Goal: Information Seeking & Learning: Learn about a topic

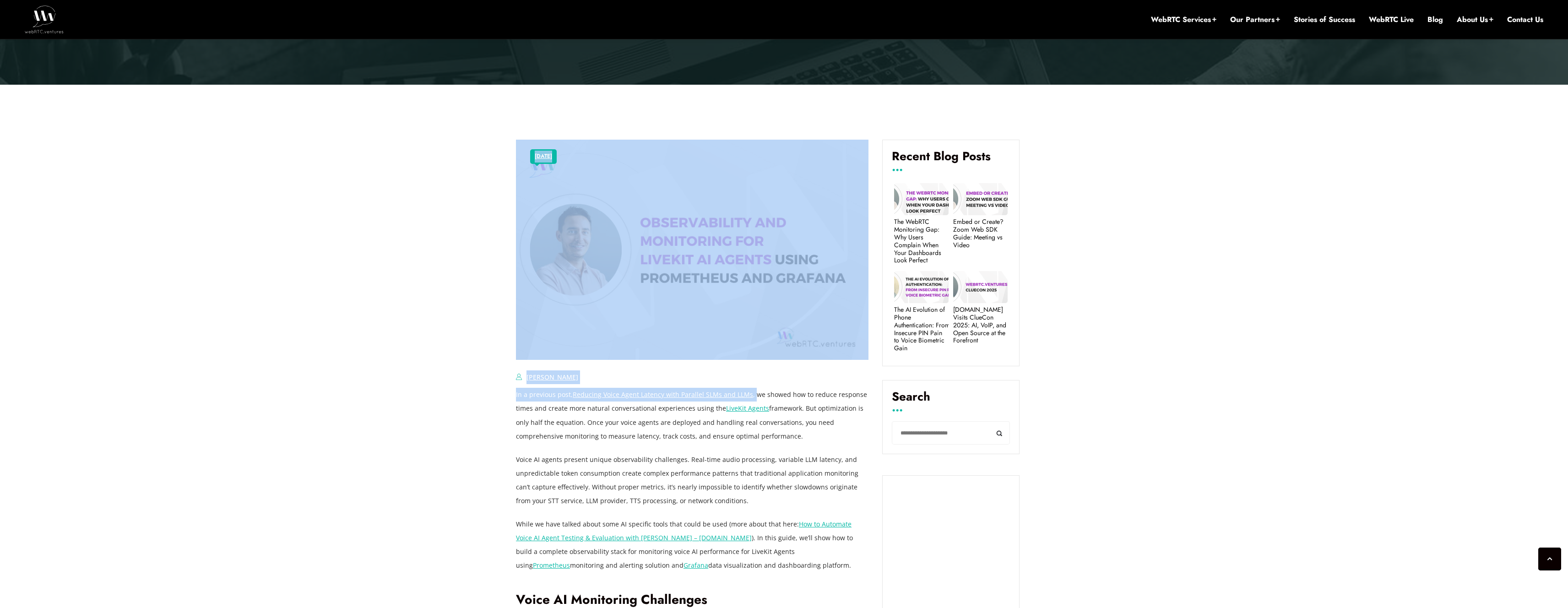
drag, startPoint x: 514, startPoint y: 394, endPoint x: 751, endPoint y: 396, distance: 237.0
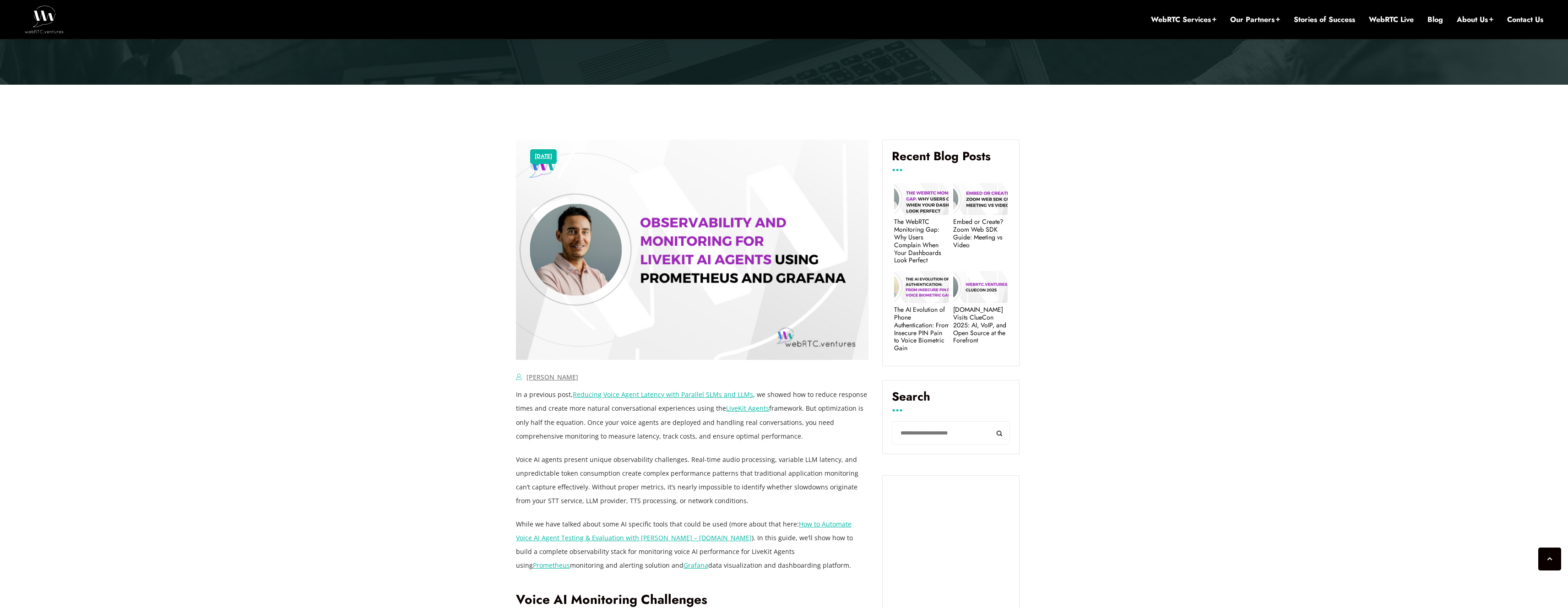
click at [833, 416] on p "In a previous post, Reducing Voice Agent Latency with Parallel SLMs and LLMs , …" at bounding box center [692, 415] width 352 height 55
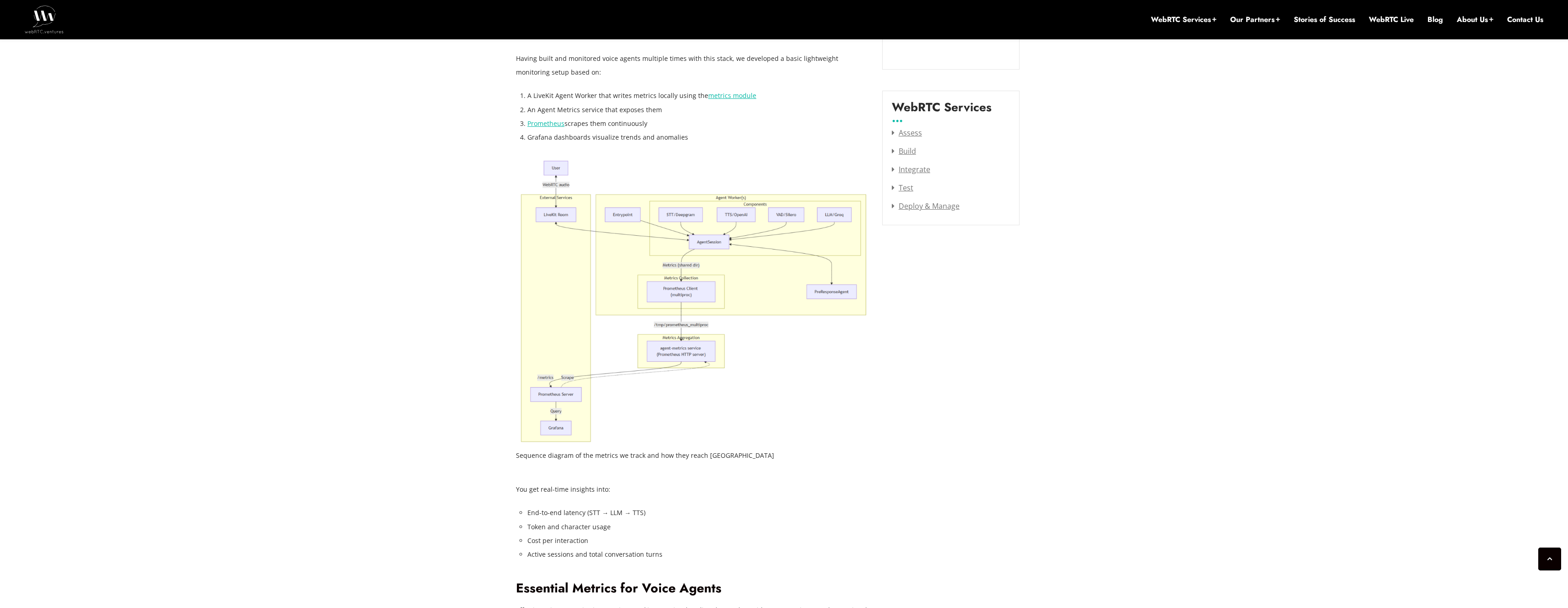
scroll to position [1198, 0]
drag, startPoint x: 603, startPoint y: 450, endPoint x: 732, endPoint y: 450, distance: 129.0
click at [732, 450] on figcaption "Sequence diagram of the metrics we track and how they reach [GEOGRAPHIC_DATA]" at bounding box center [692, 452] width 352 height 14
drag, startPoint x: 517, startPoint y: 487, endPoint x: 624, endPoint y: 487, distance: 107.0
click at [615, 488] on p "You get real-time insights into:" at bounding box center [692, 486] width 352 height 14
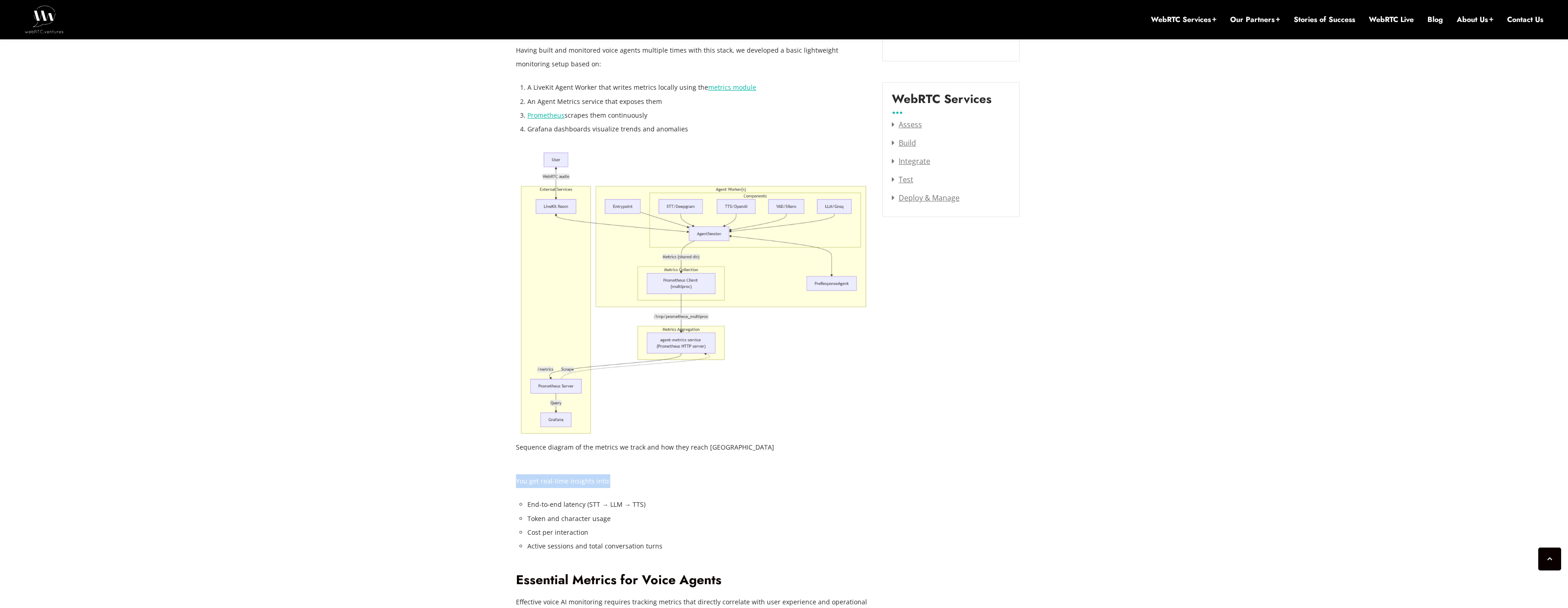
scroll to position [1253, 0]
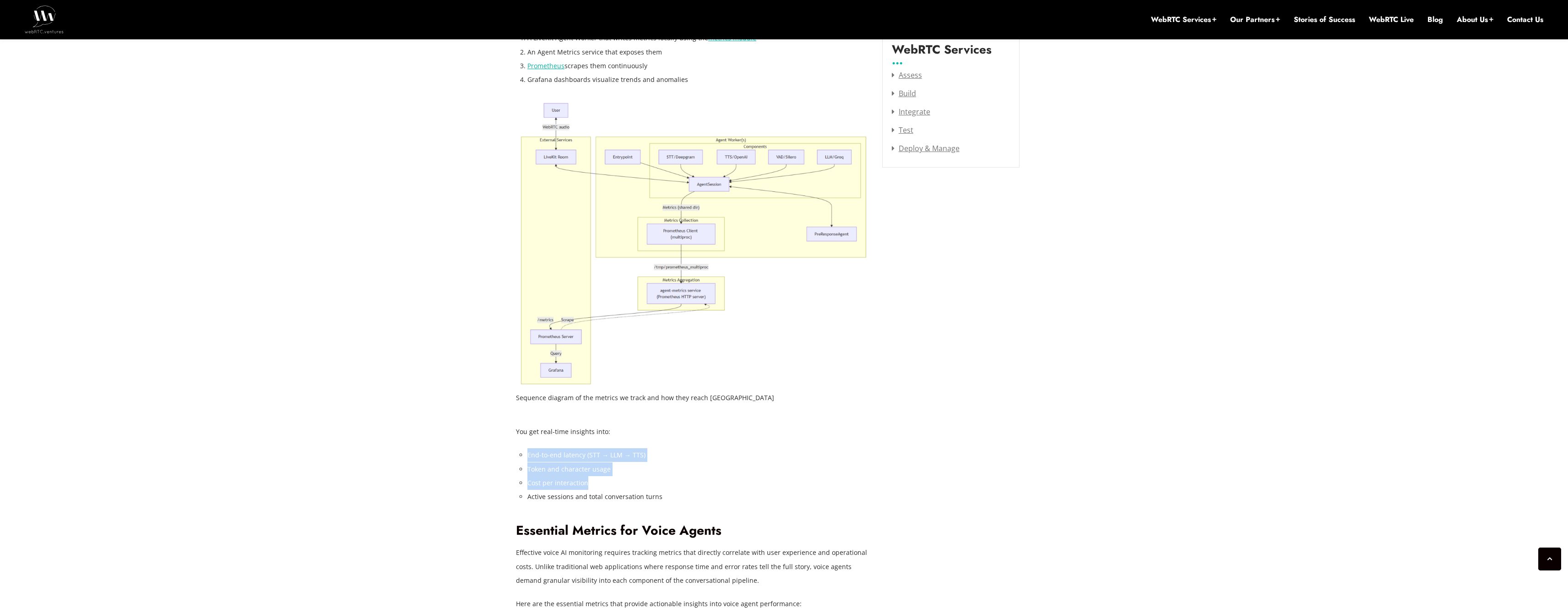
drag, startPoint x: 527, startPoint y: 458, endPoint x: 643, endPoint y: 481, distance: 118.3
click at [643, 481] on ul "End-to-end latency (STT → LLM → TTS) Token and character usage Cost per interac…" at bounding box center [698, 475] width 341 height 55
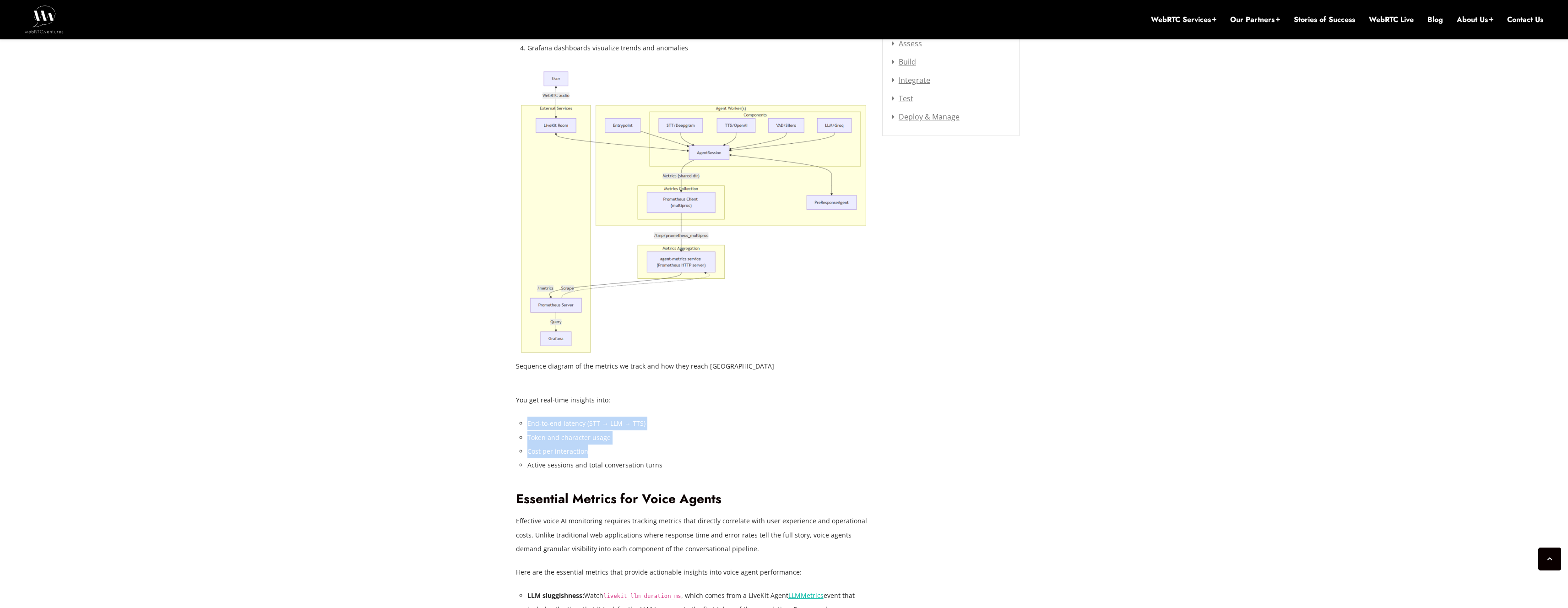
scroll to position [1310, 0]
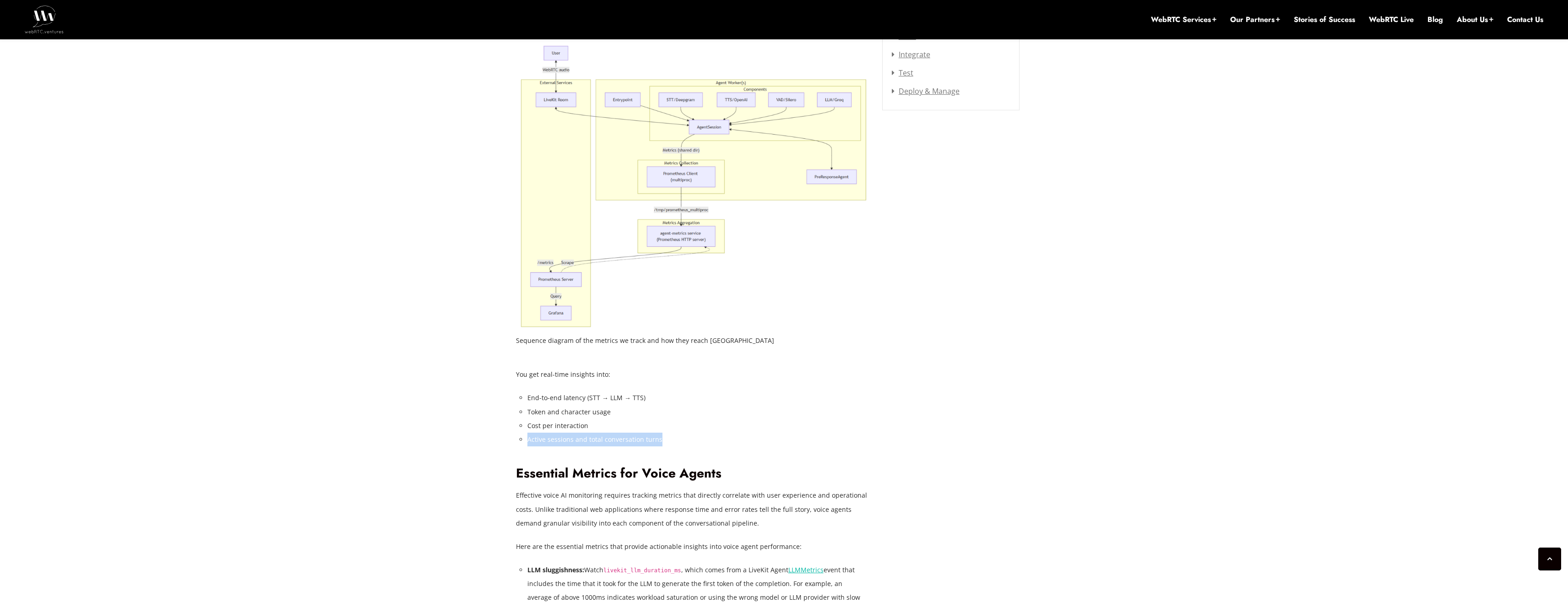
drag, startPoint x: 528, startPoint y: 440, endPoint x: 657, endPoint y: 439, distance: 129.0
click at [657, 439] on li "Active sessions and total conversation turns" at bounding box center [698, 439] width 341 height 14
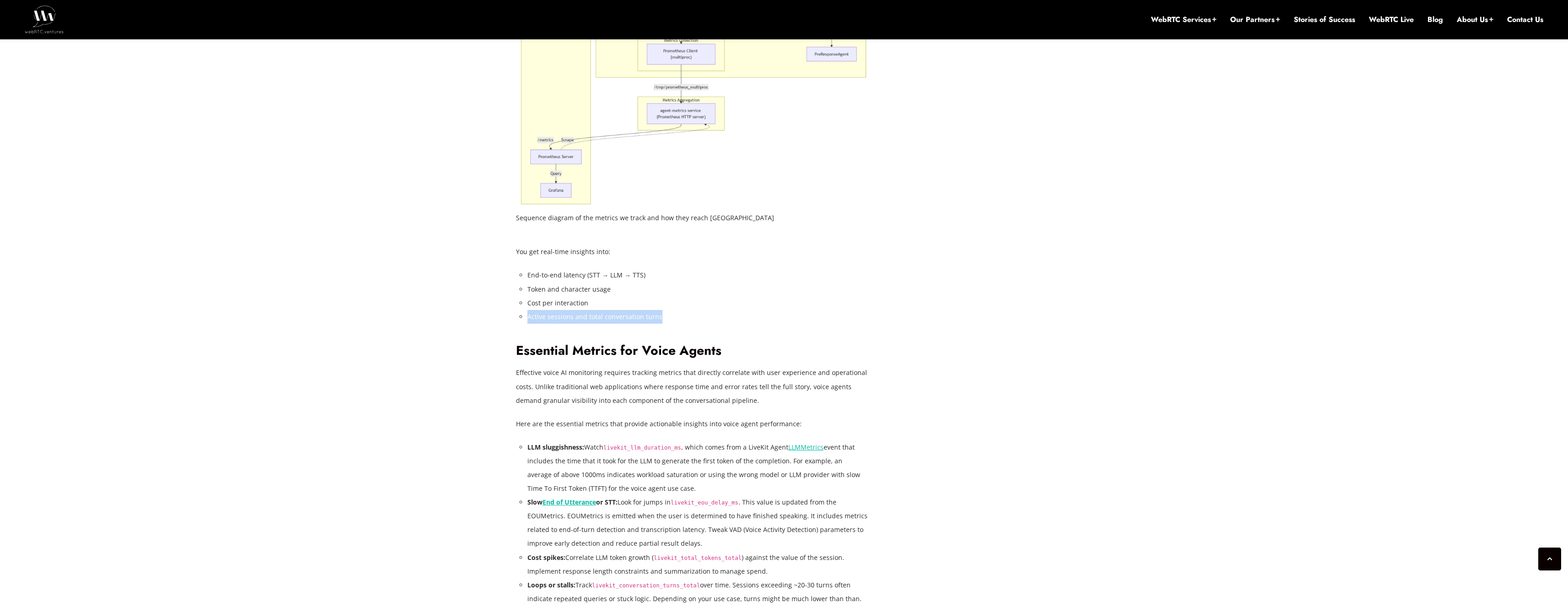
scroll to position [1434, 0]
drag, startPoint x: 516, startPoint y: 369, endPoint x: 570, endPoint y: 372, distance: 54.1
click at [575, 371] on p "Effective voice AI monitoring requires tracking metrics that directly correlate…" at bounding box center [692, 384] width 352 height 41
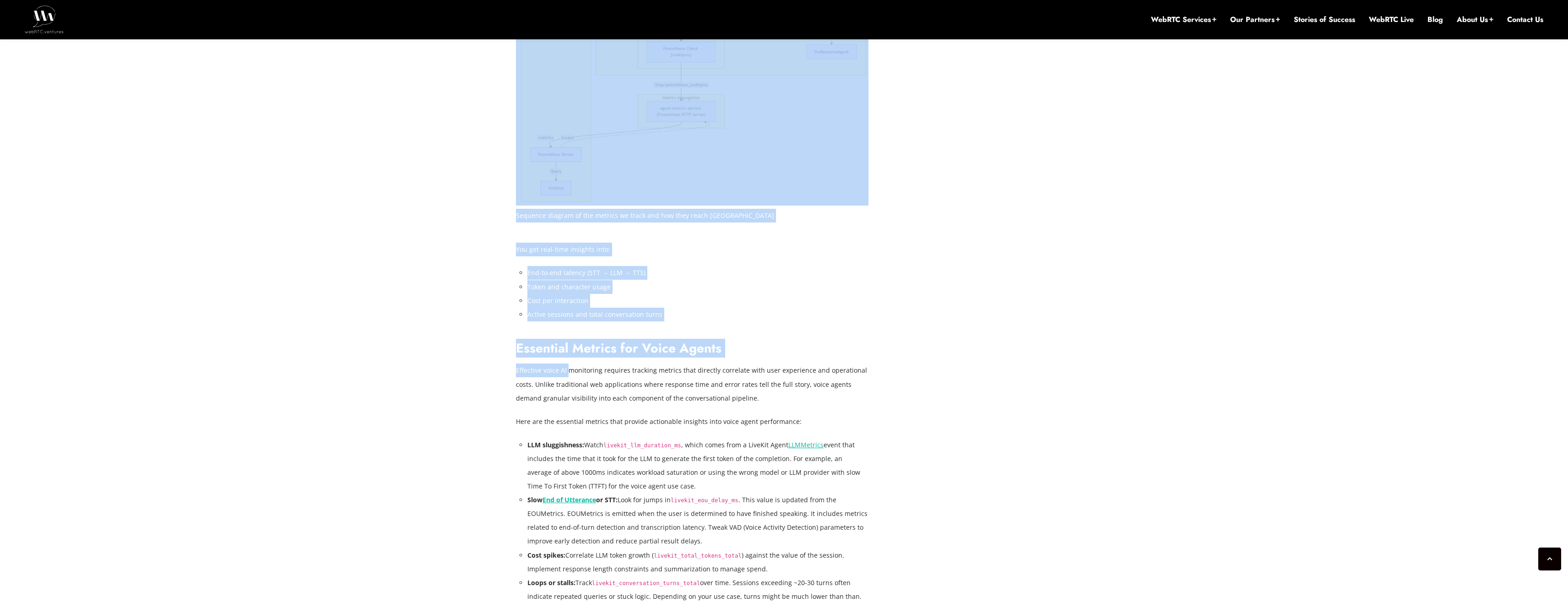
drag, startPoint x: 515, startPoint y: 372, endPoint x: 570, endPoint y: 374, distance: 55.0
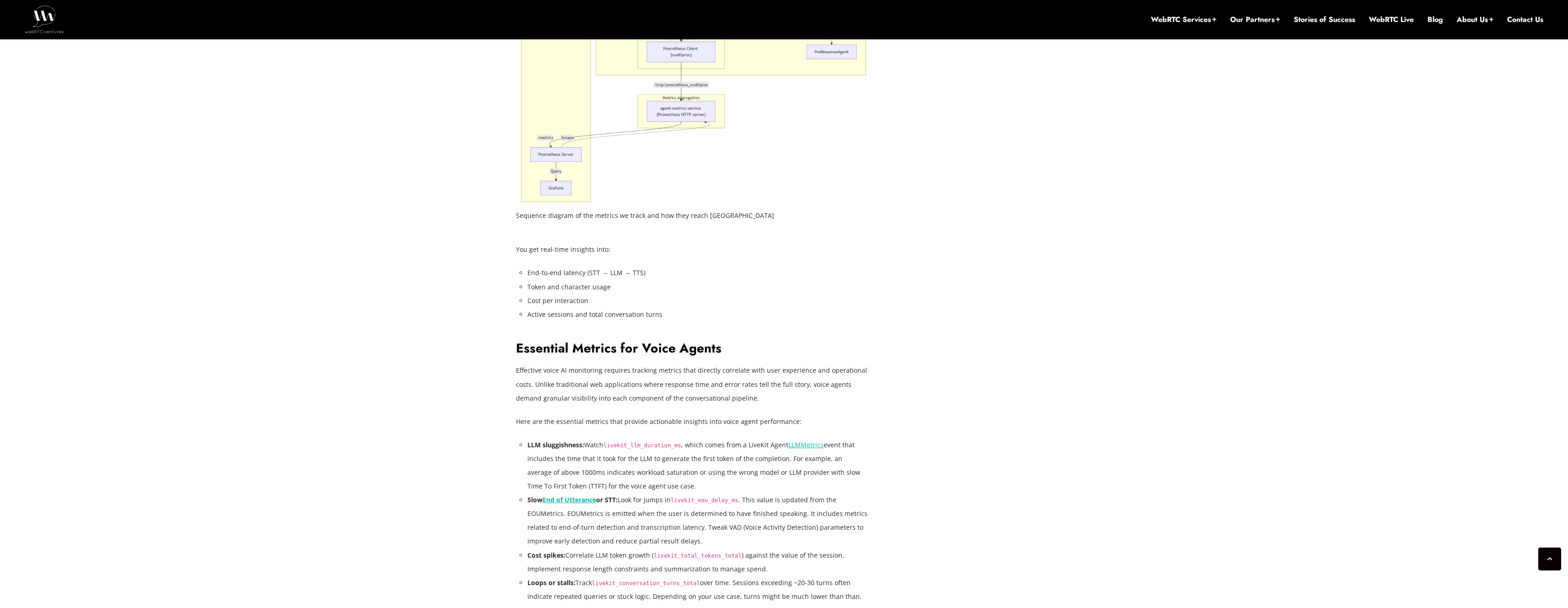
click at [581, 376] on p "Effective voice AI monitoring requires tracking metrics that directly correlate…" at bounding box center [692, 384] width 352 height 41
drag, startPoint x: 657, startPoint y: 372, endPoint x: 854, endPoint y: 374, distance: 197.0
click at [854, 374] on p "Effective voice AI monitoring requires tracking metrics that directly correlate…" at bounding box center [692, 384] width 352 height 41
click at [557, 383] on p "Effective voice AI monitoring requires tracking metrics that directly correlate…" at bounding box center [692, 384] width 352 height 41
drag, startPoint x: 536, startPoint y: 384, endPoint x: 871, endPoint y: 388, distance: 335.0
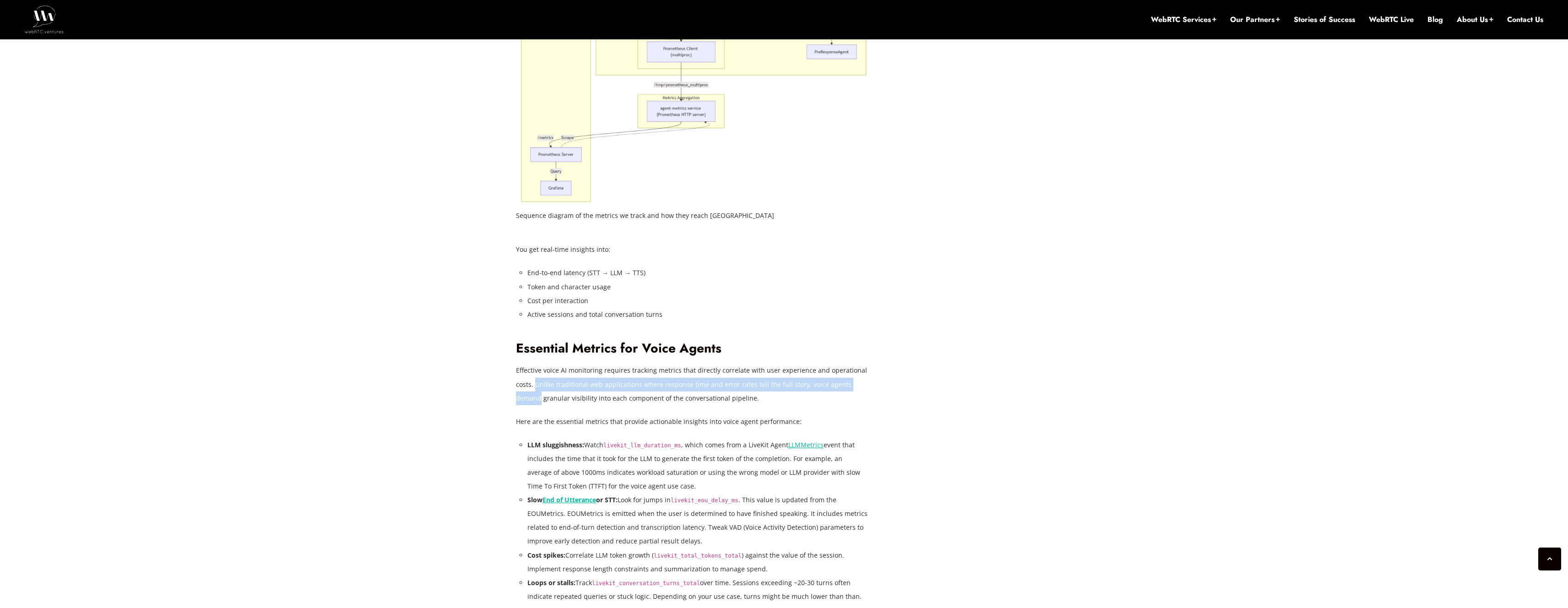
click at [867, 393] on p "Effective voice AI monitoring requires tracking metrics that directly correlate…" at bounding box center [692, 384] width 352 height 41
drag, startPoint x: 563, startPoint y: 371, endPoint x: 838, endPoint y: 380, distance: 275.1
click at [838, 380] on p "Effective voice AI monitoring requires tracking metrics that directly correlate…" at bounding box center [692, 384] width 352 height 41
click at [813, 385] on p "Effective voice AI monitoring requires tracking metrics that directly correlate…" at bounding box center [692, 384] width 352 height 41
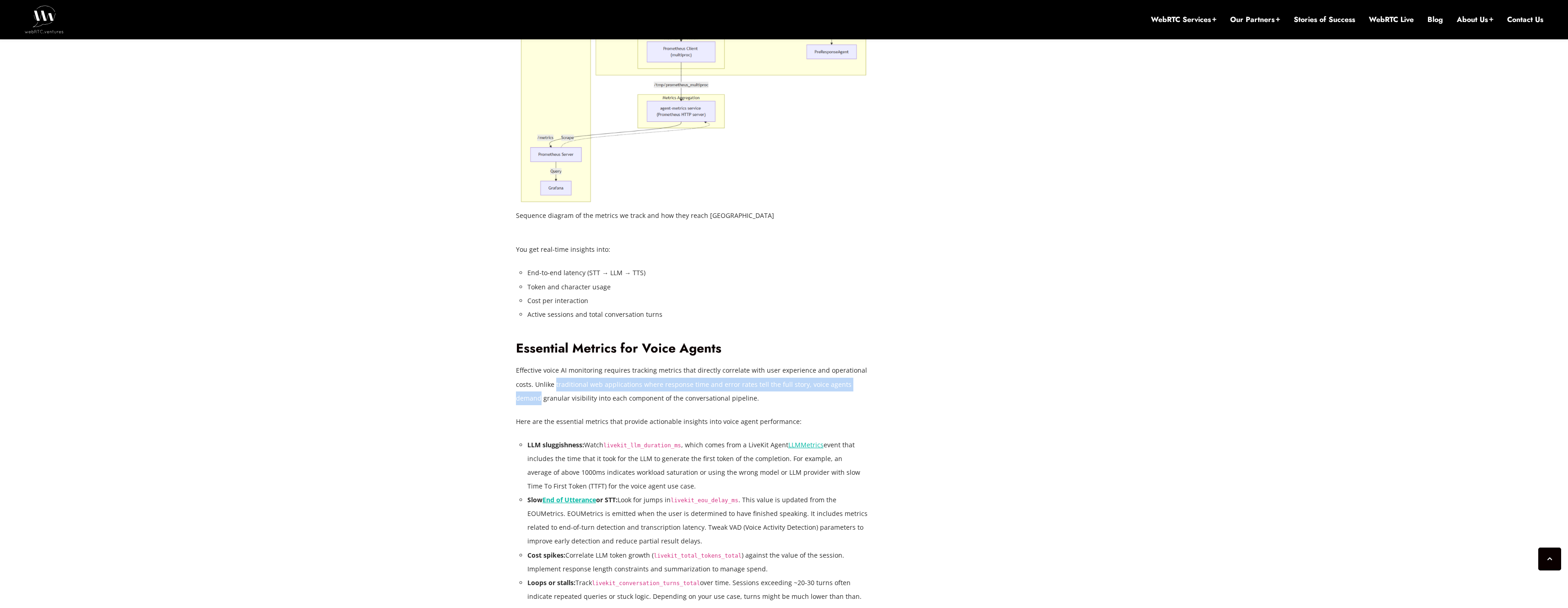
drag, startPoint x: 555, startPoint y: 385, endPoint x: 867, endPoint y: 386, distance: 312.0
click at [867, 386] on p "Effective voice AI monitoring requires tracking metrics that directly correlate…" at bounding box center [692, 384] width 352 height 41
click at [555, 398] on p "Effective voice AI monitoring requires tracking metrics that directly correlate…" at bounding box center [692, 384] width 352 height 41
drag, startPoint x: 516, startPoint y: 421, endPoint x: 794, endPoint y: 426, distance: 278.0
click at [794, 426] on p "Here are the essential metrics that provide actionable insights into voice agen…" at bounding box center [692, 421] width 352 height 14
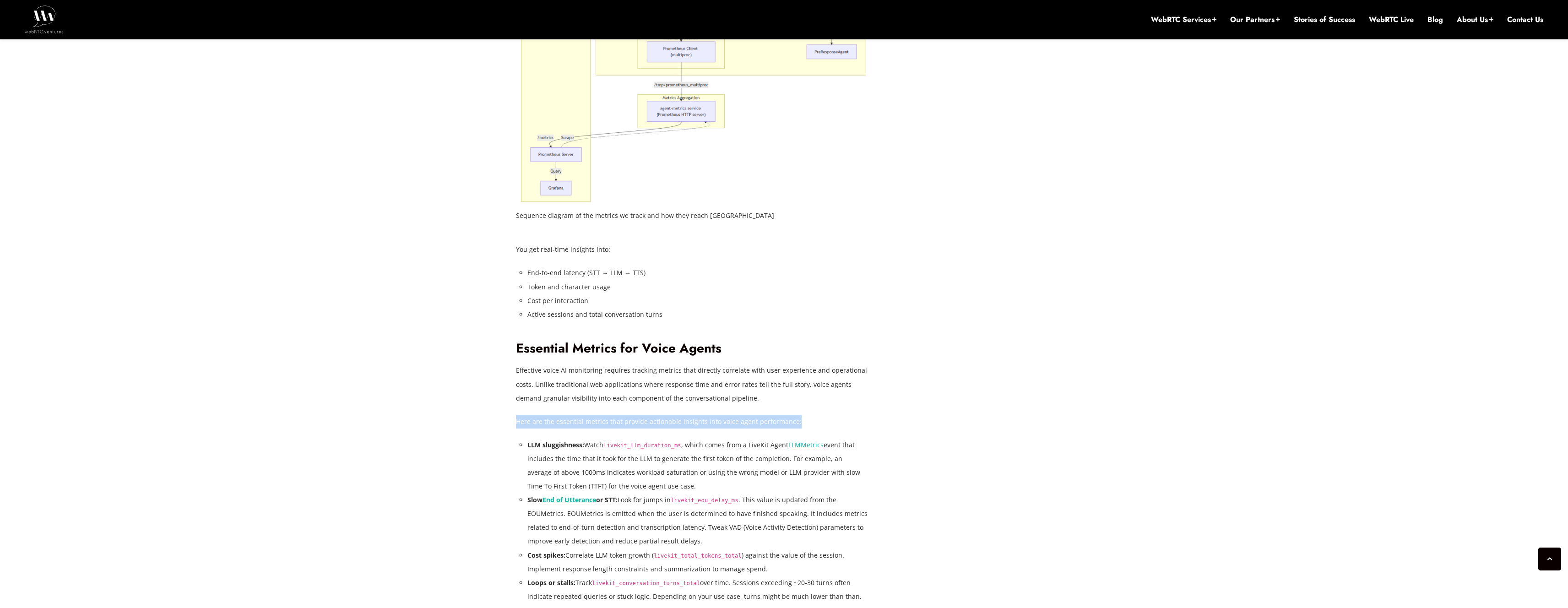
click at [621, 411] on div "In a previous post, Reducing Voice Agent Latency with Parallel SLMs and LLMs , …" at bounding box center [692, 495] width 352 height 2465
drag, startPoint x: 616, startPoint y: 422, endPoint x: 794, endPoint y: 425, distance: 178.0
click at [794, 425] on p "Here are the essential metrics that provide actionable insights into voice agen…" at bounding box center [692, 421] width 352 height 14
drag, startPoint x: 607, startPoint y: 444, endPoint x: 684, endPoint y: 447, distance: 77.1
click at [681, 447] on code "livekit_llm_duration_ms" at bounding box center [642, 446] width 78 height 7
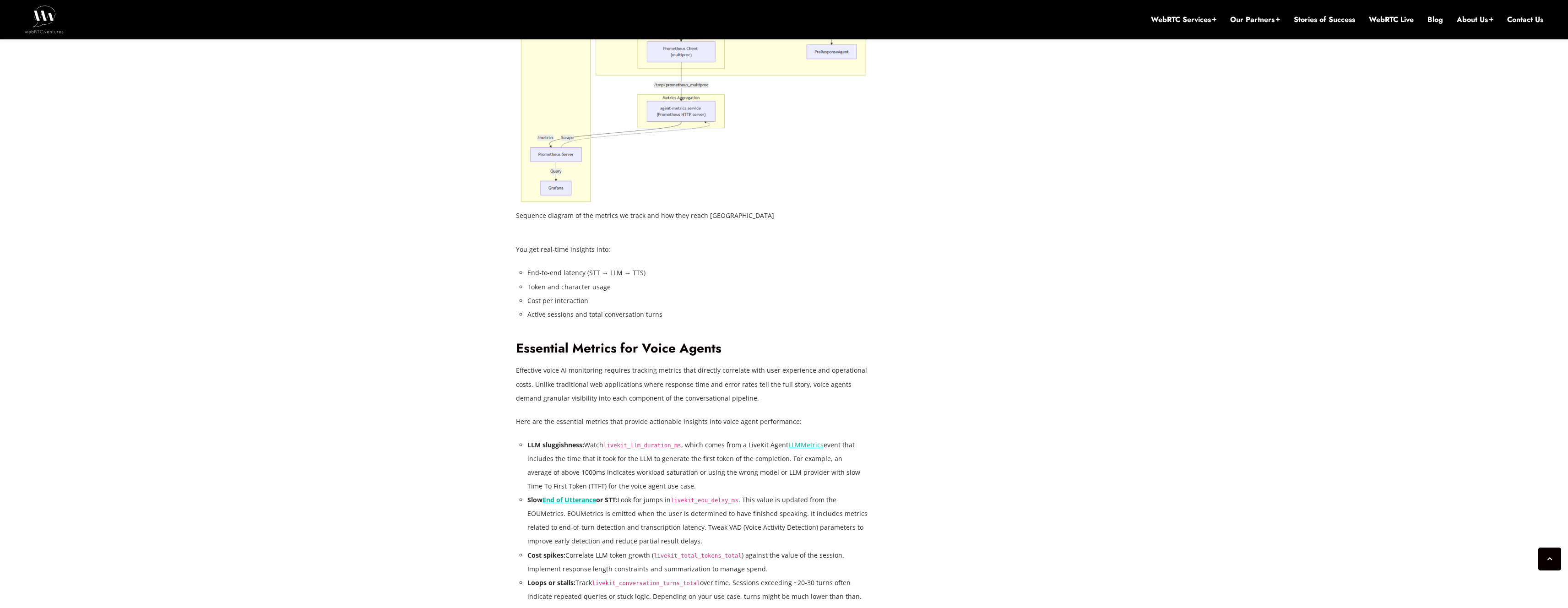
click at [727, 442] on li "LLM sluggishness: Watch livekit_llm_duration_ms , which comes from a LiveKit Ag…" at bounding box center [698, 466] width 341 height 55
click at [807, 443] on link "LLMMetrics" at bounding box center [806, 445] width 35 height 9
drag, startPoint x: 556, startPoint y: 459, endPoint x: 783, endPoint y: 458, distance: 227.0
click at [783, 458] on li "LLM sluggishness: Watch livekit_llm_duration_ms , which comes from a LiveKit Ag…" at bounding box center [698, 466] width 341 height 55
click at [800, 461] on li "LLM sluggishness: Watch livekit_llm_duration_ms , which comes from a LiveKit Ag…" at bounding box center [698, 466] width 341 height 55
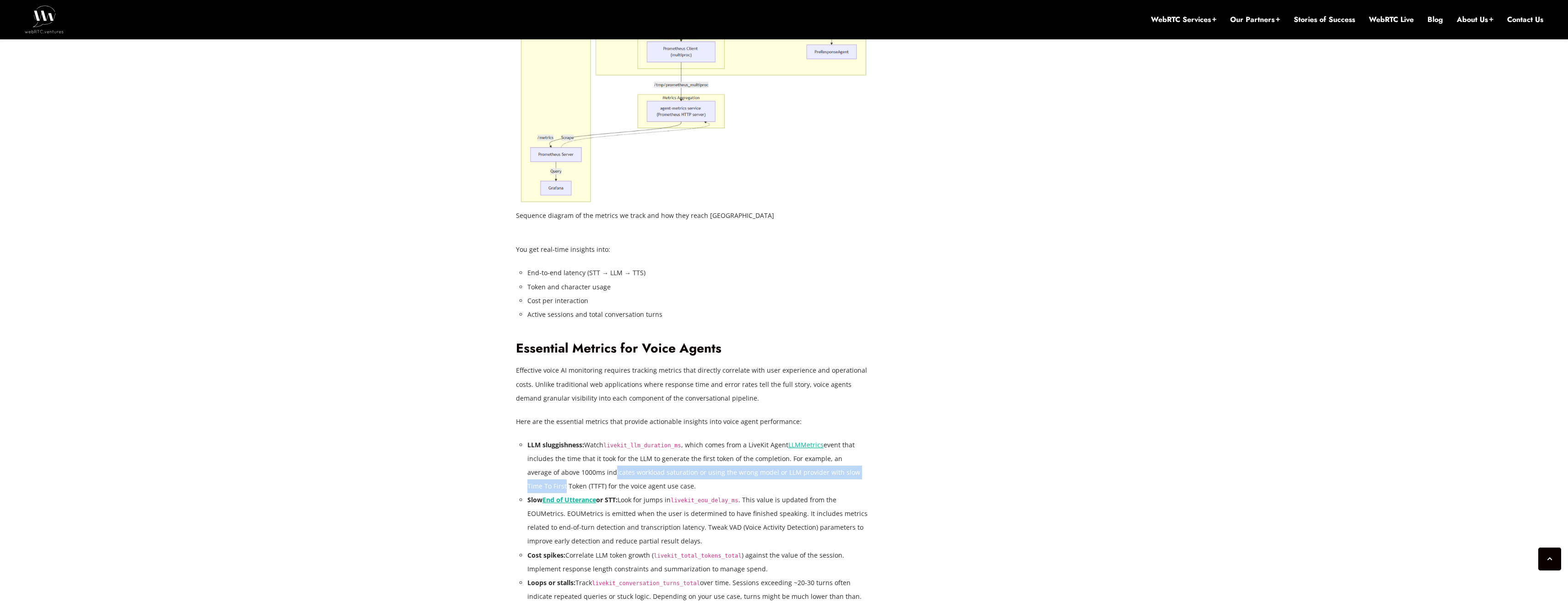
drag, startPoint x: 577, startPoint y: 472, endPoint x: 856, endPoint y: 475, distance: 279.0
click at [856, 475] on li "LLM sluggishness: Watch livekit_llm_duration_ms , which comes from a LiveKit Ag…" at bounding box center [698, 466] width 341 height 55
click at [651, 487] on li "LLM sluggishness: Watch livekit_llm_duration_ms , which comes from a LiveKit Ag…" at bounding box center [698, 466] width 341 height 55
drag, startPoint x: 640, startPoint y: 484, endPoint x: 609, endPoint y: 463, distance: 37.4
click at [531, 462] on li "LLM sluggishness: Watch livekit_llm_duration_ms , which comes from a LiveKit Ag…" at bounding box center [698, 466] width 341 height 55
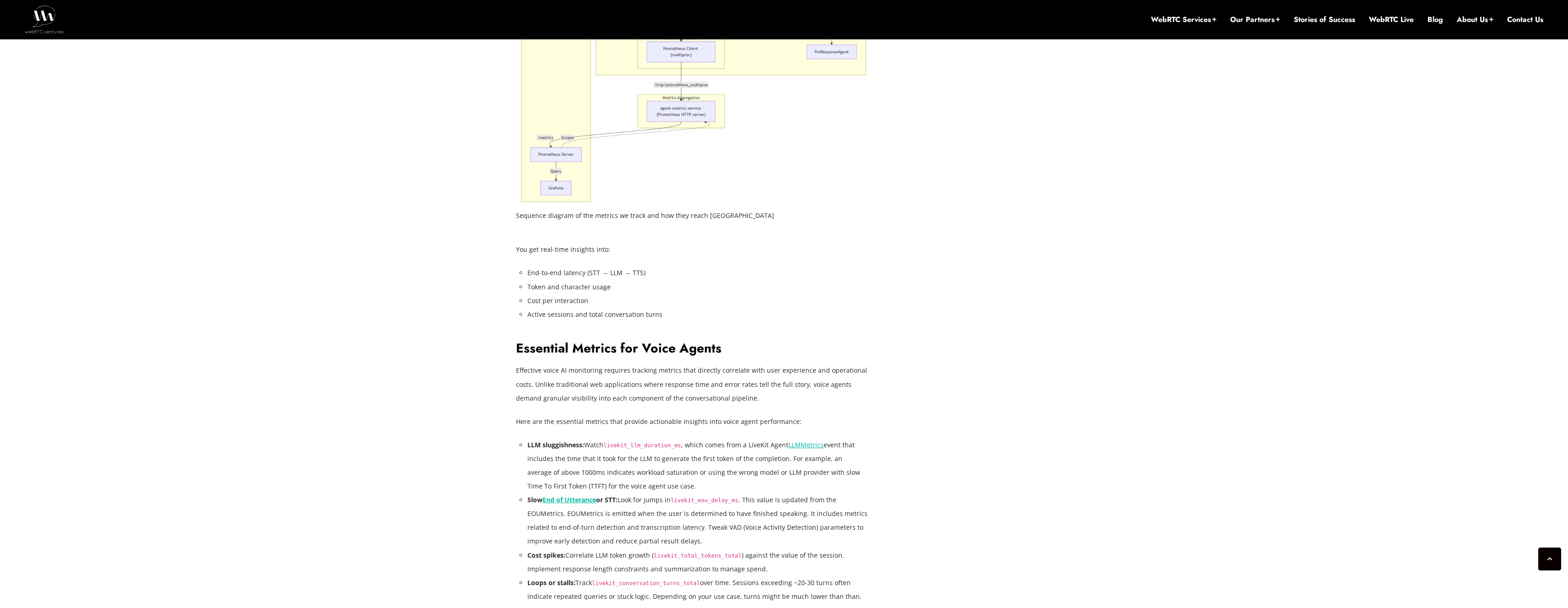
click at [707, 469] on li "LLM sluggishness: Watch livekit_llm_duration_ms , which comes from a LiveKit Ag…" at bounding box center [698, 466] width 341 height 55
click at [674, 481] on li "LLM sluggishness: Watch livekit_llm_duration_ms , which comes from a LiveKit Ag…" at bounding box center [698, 466] width 341 height 55
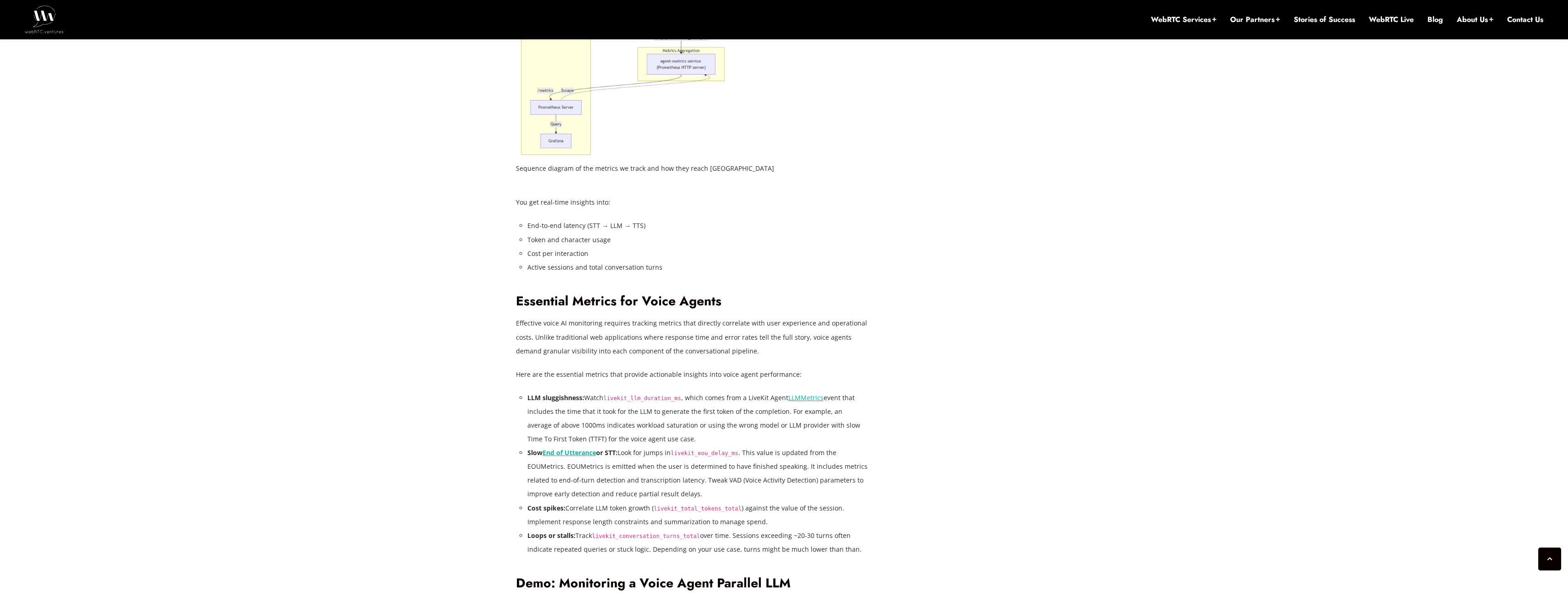
scroll to position [1482, 0]
drag, startPoint x: 621, startPoint y: 452, endPoint x: 653, endPoint y: 452, distance: 32.0
click at [653, 452] on li "Slow End of Utterance or STT: Look for jumps in livekit_eou_delay_ms . This val…" at bounding box center [698, 473] width 341 height 55
drag, startPoint x: 741, startPoint y: 452, endPoint x: 623, endPoint y: 452, distance: 118.0
click at [623, 452] on li "Slow End of Utterance or STT: Look for jumps in livekit_eou_delay_ms . This val…" at bounding box center [698, 473] width 341 height 55
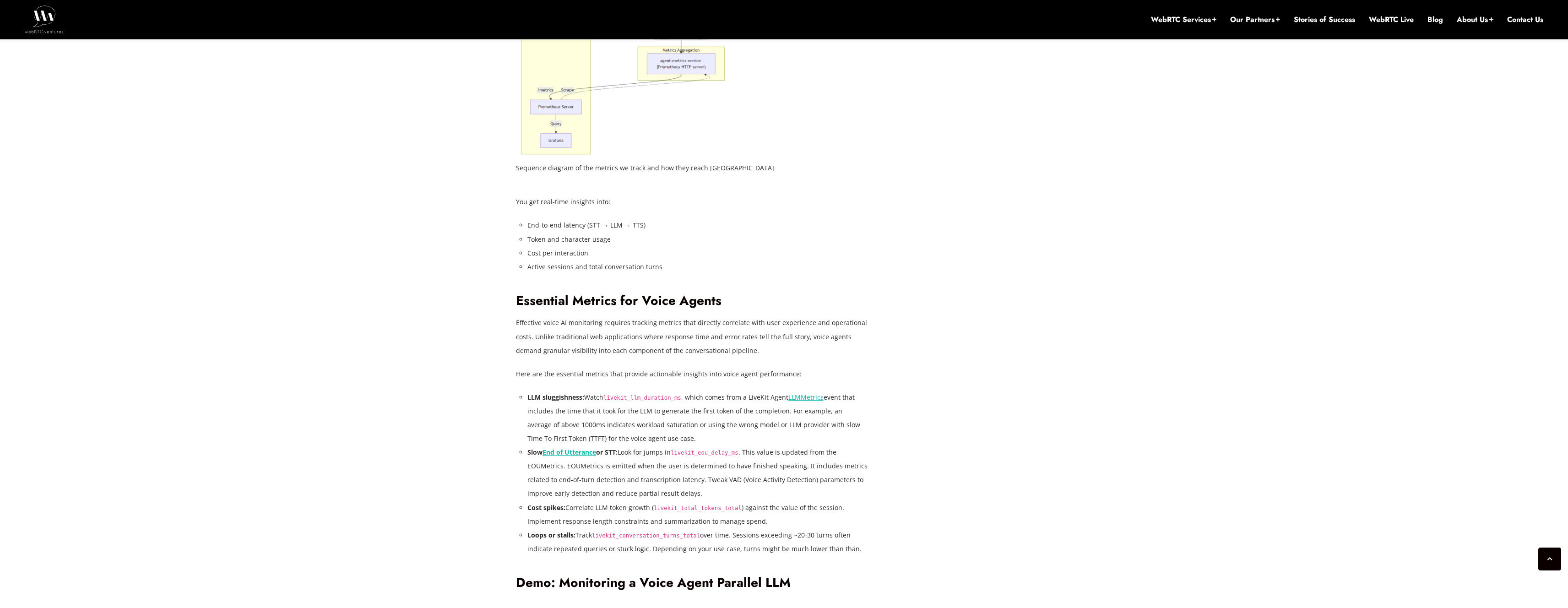
click at [695, 466] on li "Slow End of Utterance or STT: Look for jumps in livekit_eou_delay_ms . This val…" at bounding box center [698, 473] width 341 height 55
drag, startPoint x: 745, startPoint y: 452, endPoint x: 839, endPoint y: 450, distance: 94.0
click at [839, 450] on li "Slow End of Utterance or STT: Look for jumps in livekit_eou_delay_ms . This val…" at bounding box center [698, 473] width 341 height 55
click at [545, 466] on li "Slow End of Utterance or STT: Look for jumps in livekit_eou_delay_ms . This val…" at bounding box center [698, 473] width 341 height 55
drag, startPoint x: 572, startPoint y: 464, endPoint x: 740, endPoint y: 464, distance: 168.0
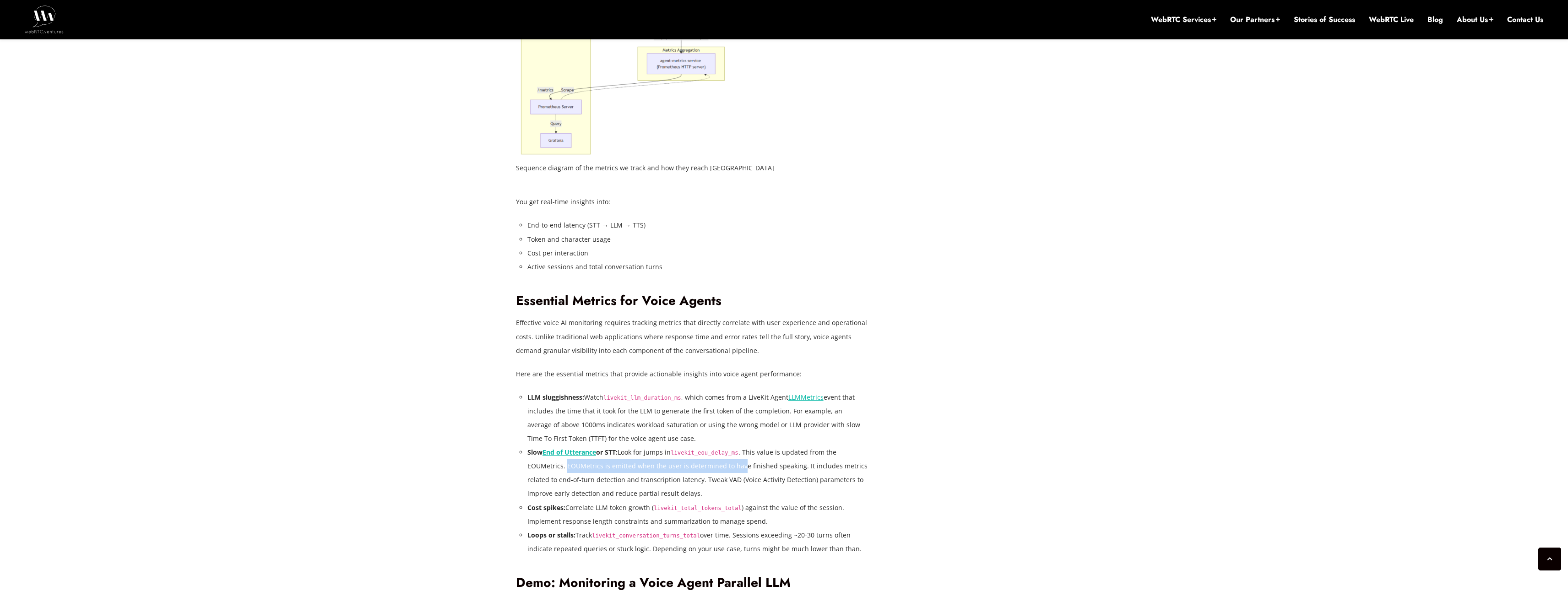
click at [739, 464] on li "Slow End of Utterance or STT: Look for jumps in livekit_eou_delay_ms . This val…" at bounding box center [698, 473] width 341 height 55
click at [740, 464] on li "Slow End of Utterance or STT: Look for jumps in livekit_eou_delay_ms . This val…" at bounding box center [698, 473] width 341 height 55
drag, startPoint x: 735, startPoint y: 467, endPoint x: 819, endPoint y: 466, distance: 84.0
click at [819, 466] on li "Slow End of Utterance or STT: Look for jumps in livekit_eou_delay_ms . This val…" at bounding box center [698, 473] width 341 height 55
click at [848, 466] on li "Slow End of Utterance or STT: Look for jumps in livekit_eou_delay_ms . This val…" at bounding box center [698, 473] width 341 height 55
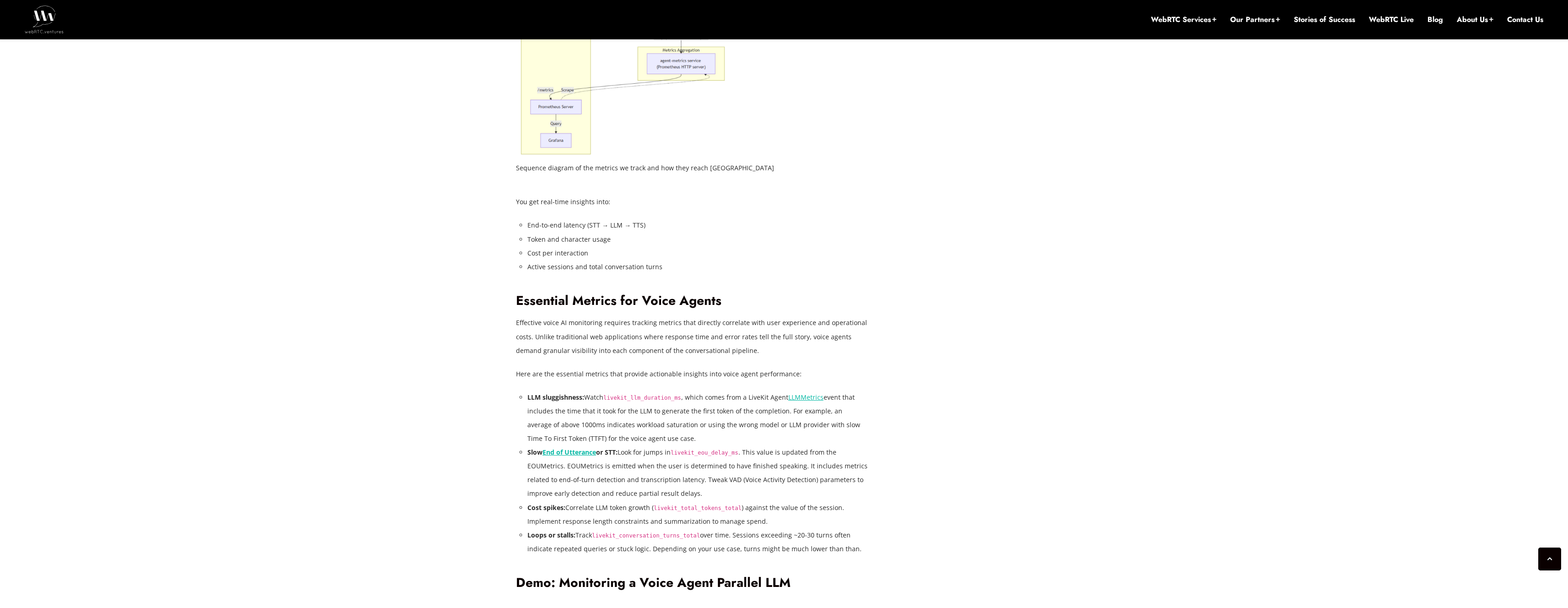
drag, startPoint x: 800, startPoint y: 466, endPoint x: 845, endPoint y: 466, distance: 45.0
click at [845, 466] on li "Slow End of Utterance or STT: Look for jumps in livekit_eou_delay_ms . This val…" at bounding box center [698, 473] width 341 height 55
drag, startPoint x: 799, startPoint y: 464, endPoint x: 857, endPoint y: 466, distance: 58.0
click at [857, 466] on li "Slow End of Utterance or STT: Look for jumps in livekit_eou_delay_ms . This val…" at bounding box center [698, 473] width 341 height 55
drag, startPoint x: 555, startPoint y: 481, endPoint x: 561, endPoint y: 481, distance: 6.0
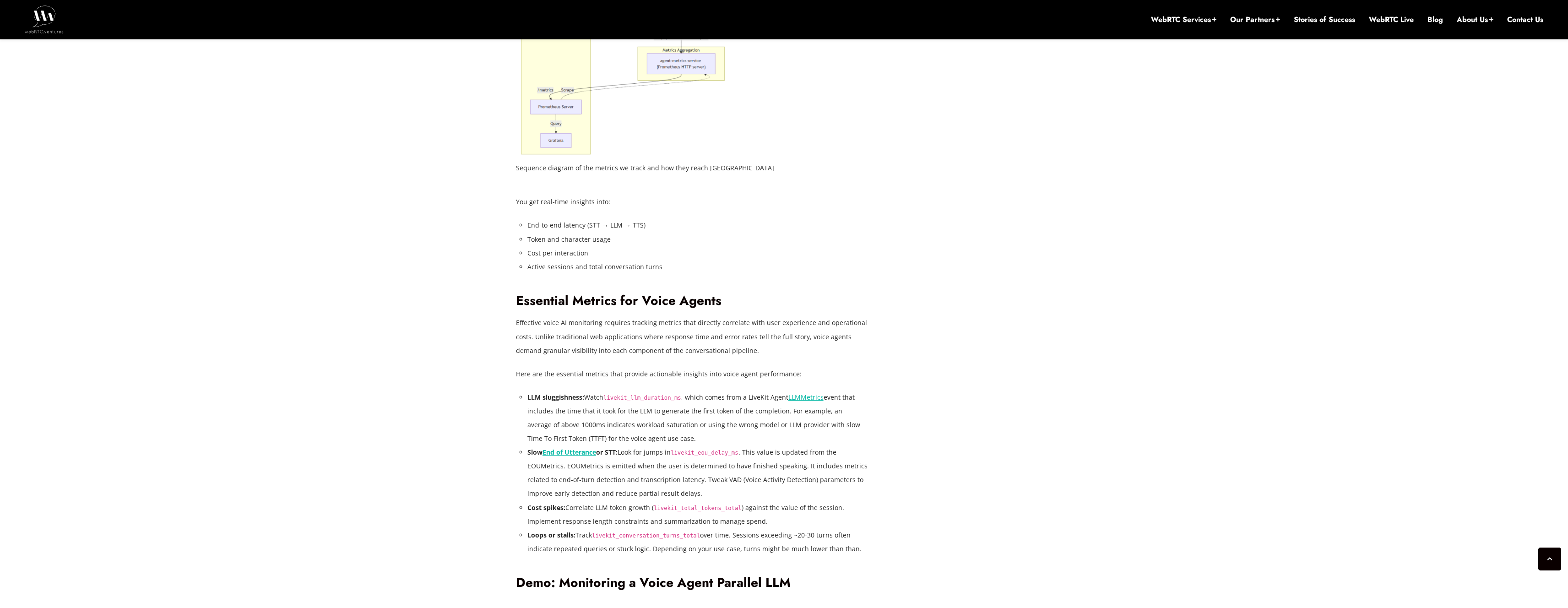
click at [555, 481] on li "Slow End of Utterance or STT: Look for jumps in livekit_eou_delay_ms . This val…" at bounding box center [698, 473] width 341 height 55
drag, startPoint x: 527, startPoint y: 480, endPoint x: 693, endPoint y: 481, distance: 166.0
click at [693, 481] on li "Slow End of Utterance or STT: Look for jumps in livekit_eou_delay_ms . This val…" at bounding box center [698, 473] width 341 height 55
click at [786, 473] on li "Slow End of Utterance or STT: Look for jumps in livekit_eou_delay_ms . This val…" at bounding box center [698, 473] width 341 height 55
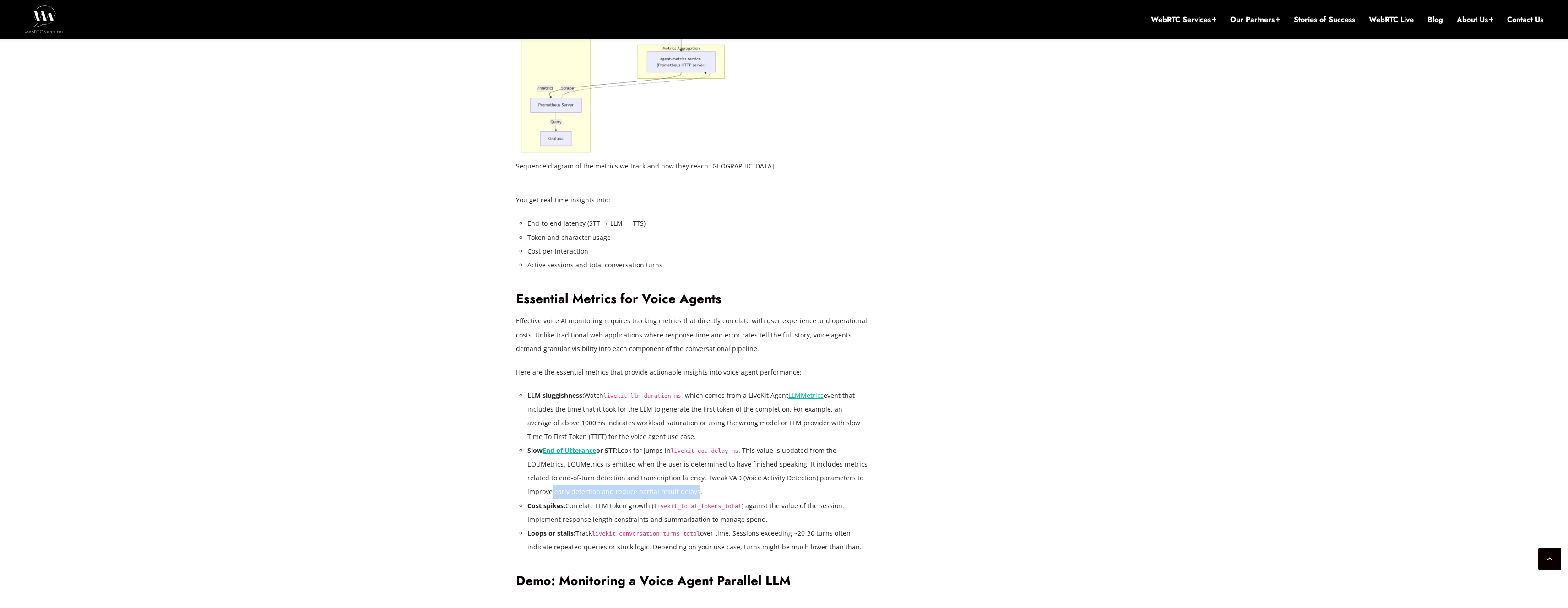
drag, startPoint x: 553, startPoint y: 492, endPoint x: 693, endPoint y: 492, distance: 140.0
click at [693, 492] on li "Slow End of Utterance or STT: Look for jumps in livekit_eou_delay_ms . This val…" at bounding box center [698, 471] width 341 height 55
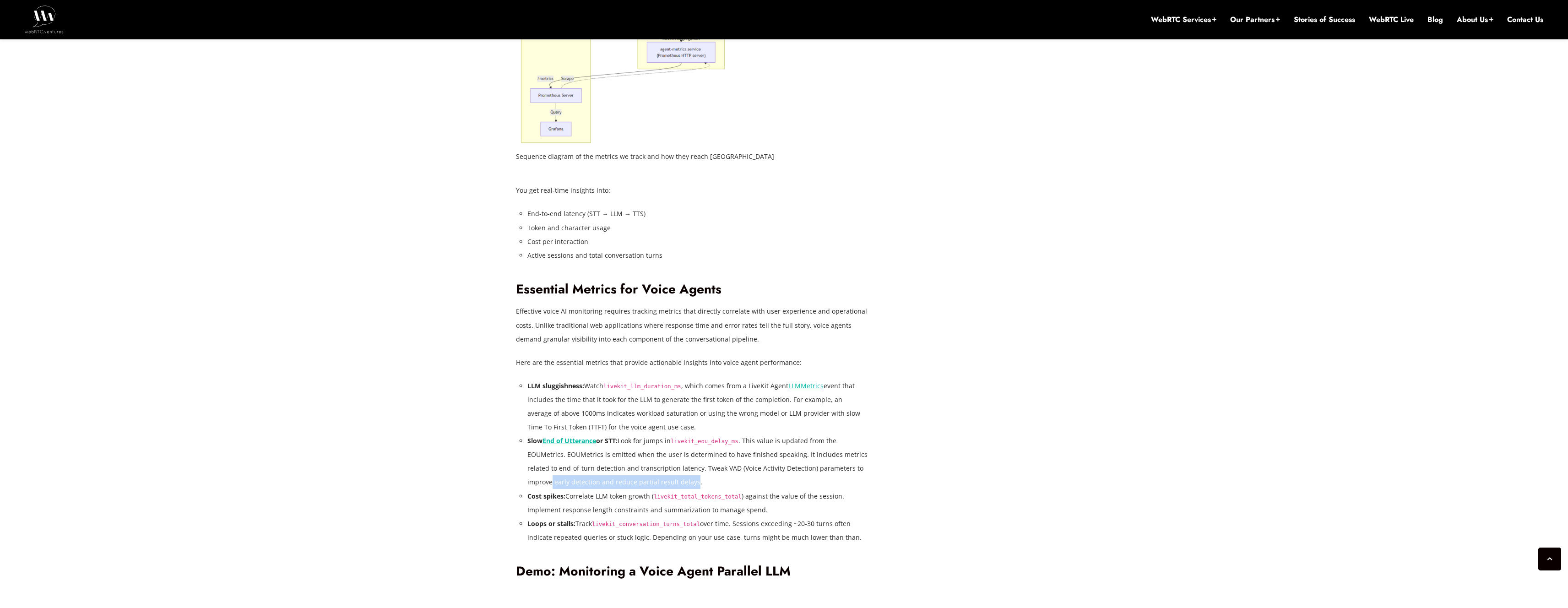
scroll to position [1497, 0]
drag, startPoint x: 567, startPoint y: 494, endPoint x: 649, endPoint y: 495, distance: 82.0
click at [649, 495] on li "Cost spikes: Correlate LLM token growth ( livekit_total_tokens_total ) against …" at bounding box center [698, 500] width 341 height 27
drag, startPoint x: 745, startPoint y: 493, endPoint x: 838, endPoint y: 498, distance: 93.1
click at [838, 498] on li "Cost spikes: Correlate LLM token growth ( livekit_total_tokens_total ) against …" at bounding box center [698, 500] width 341 height 27
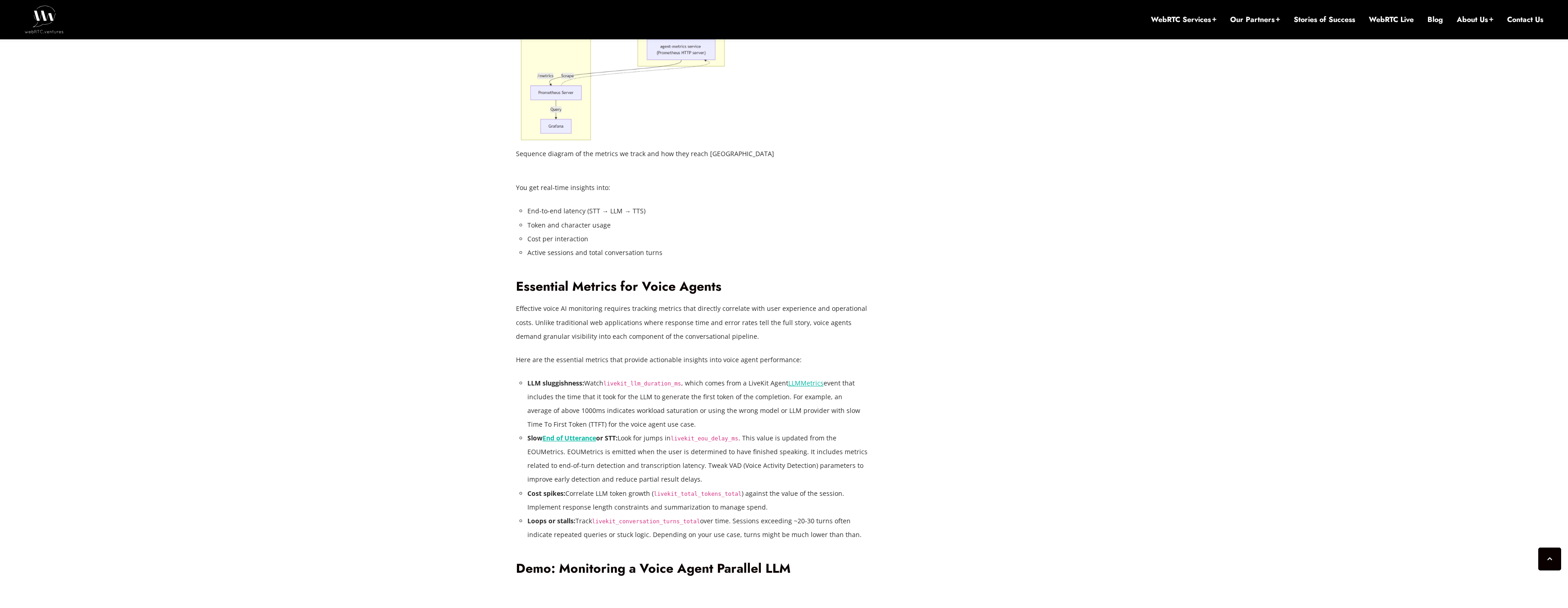
click at [625, 494] on li "Cost spikes: Correlate LLM token growth ( livekit_total_tokens_total ) against …" at bounding box center [698, 500] width 341 height 27
drag, startPoint x: 557, startPoint y: 508, endPoint x: 774, endPoint y: 509, distance: 217.0
click at [774, 509] on li "Cost spikes: Correlate LLM token growth ( livekit_total_tokens_total ) against …" at bounding box center [698, 500] width 341 height 27
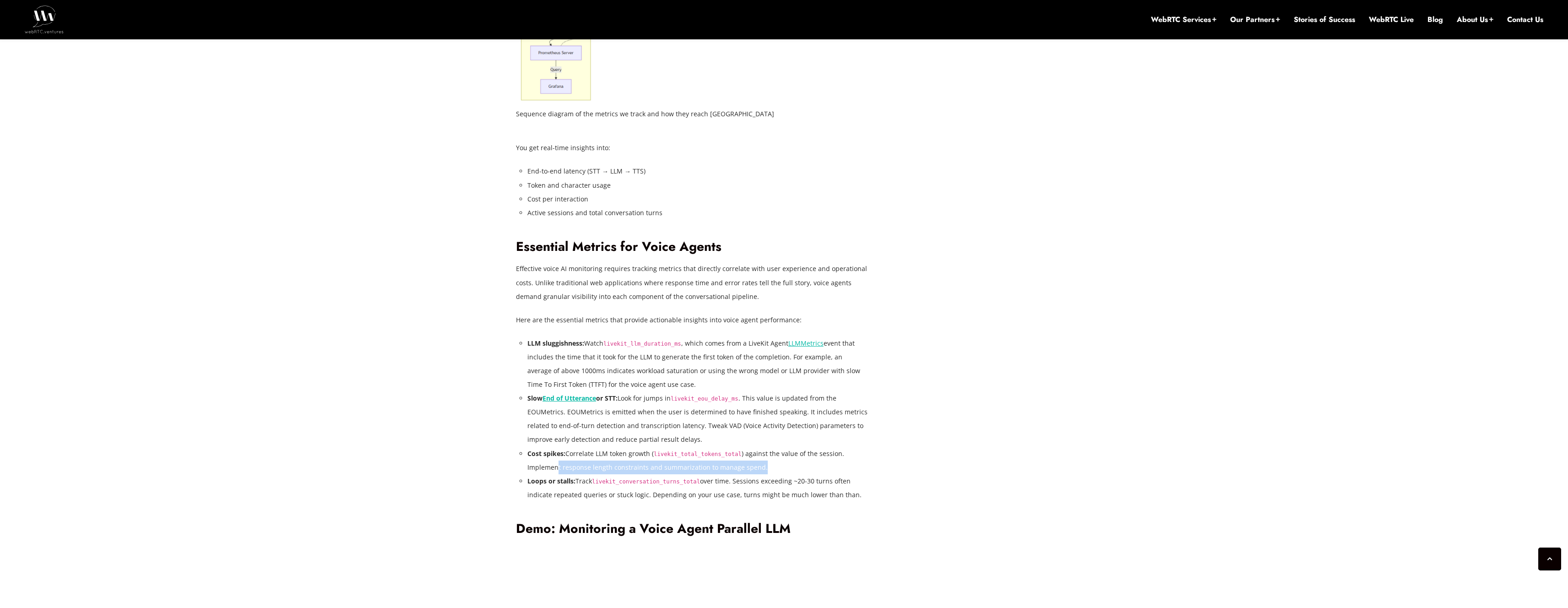
scroll to position [1543, 0]
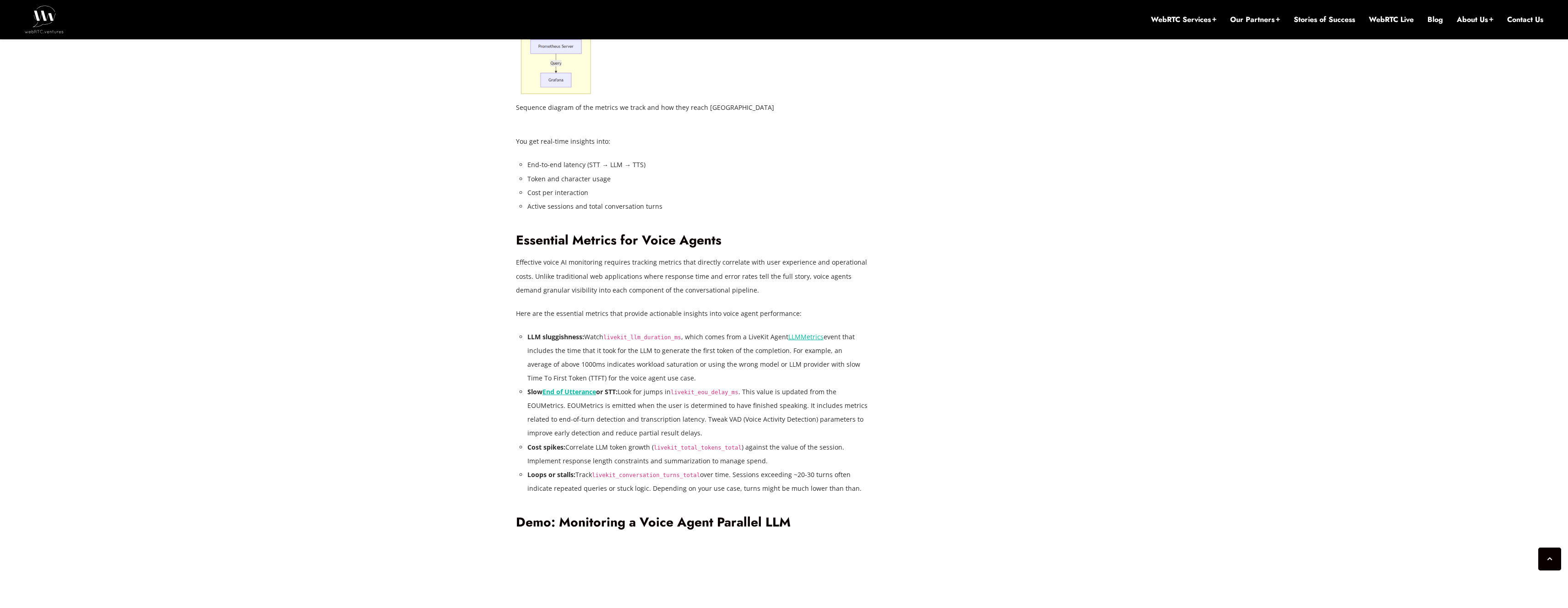
click at [891, 467] on div "[DATE] [PERSON_NAME] Comments Off on Observability and Monitoring for LiveKit A…" at bounding box center [784, 531] width 547 height 3249
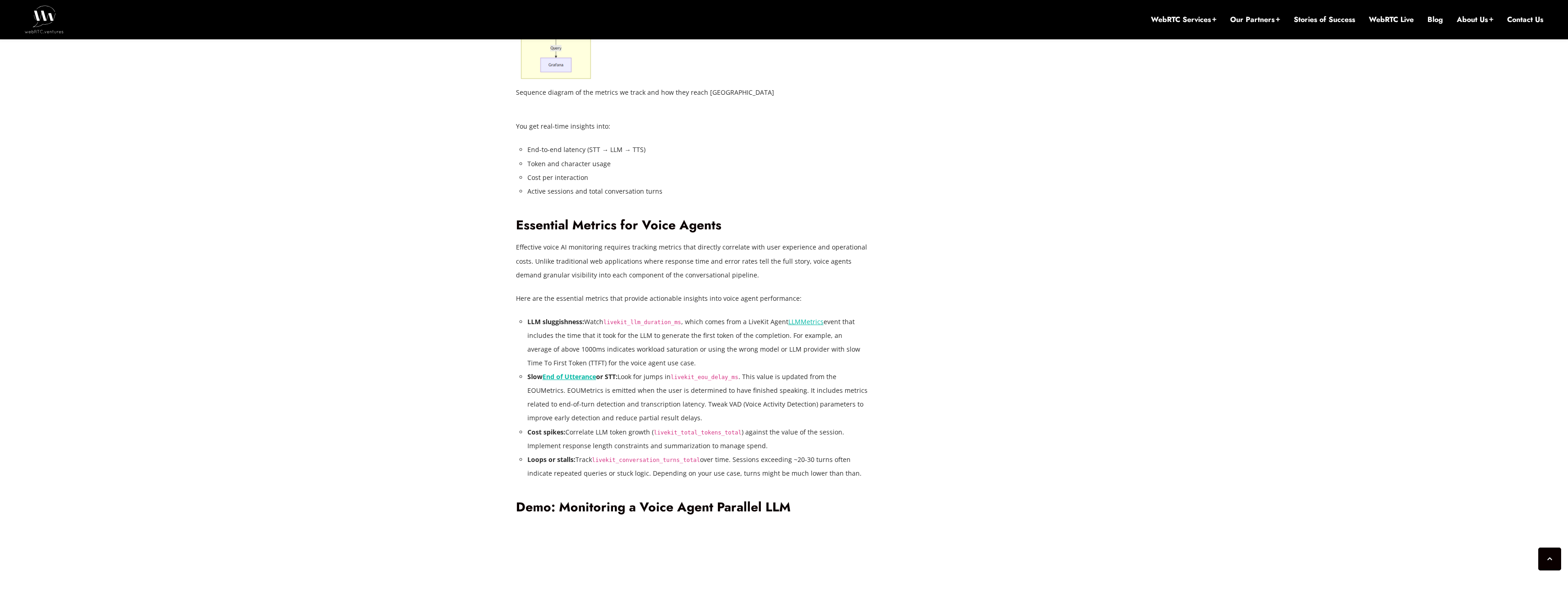
scroll to position [1587, 0]
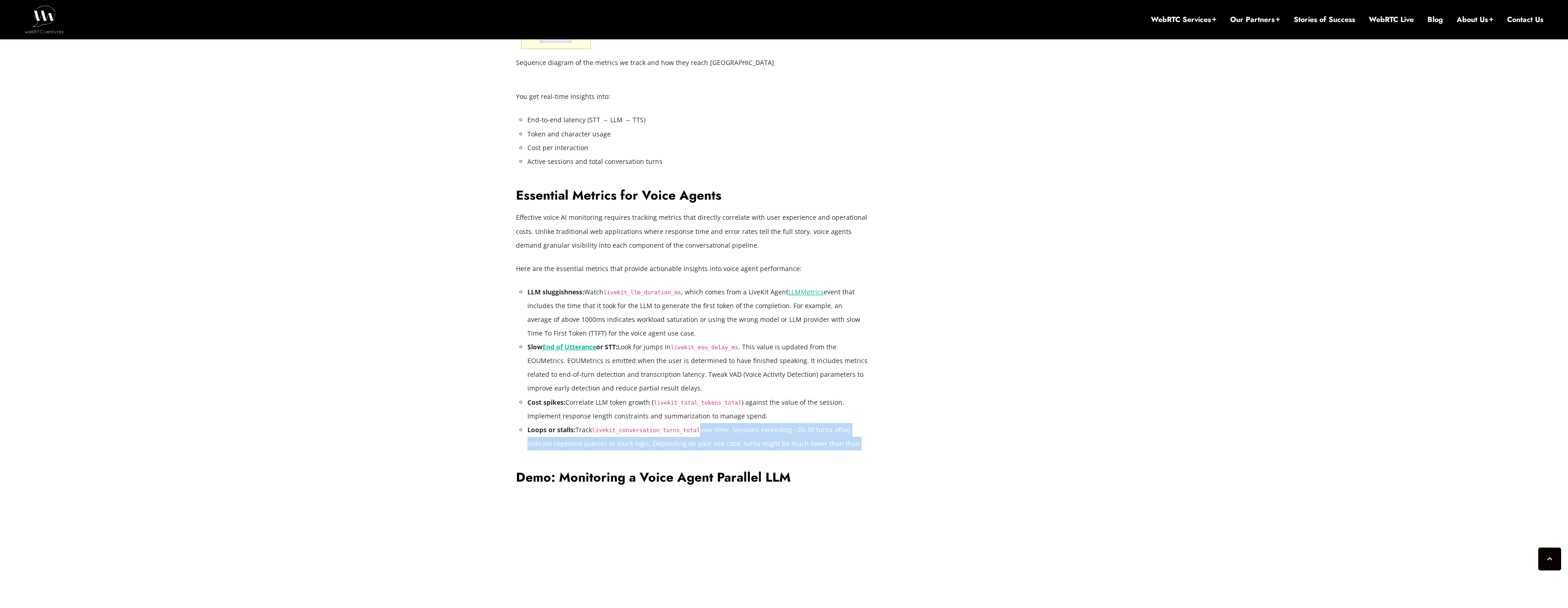
drag, startPoint x: 707, startPoint y: 429, endPoint x: 849, endPoint y: 439, distance: 142.4
click at [849, 439] on li "Loops or stalls: Track livekit_conversation_turns_total over time. Sessions exc…" at bounding box center [698, 436] width 341 height 27
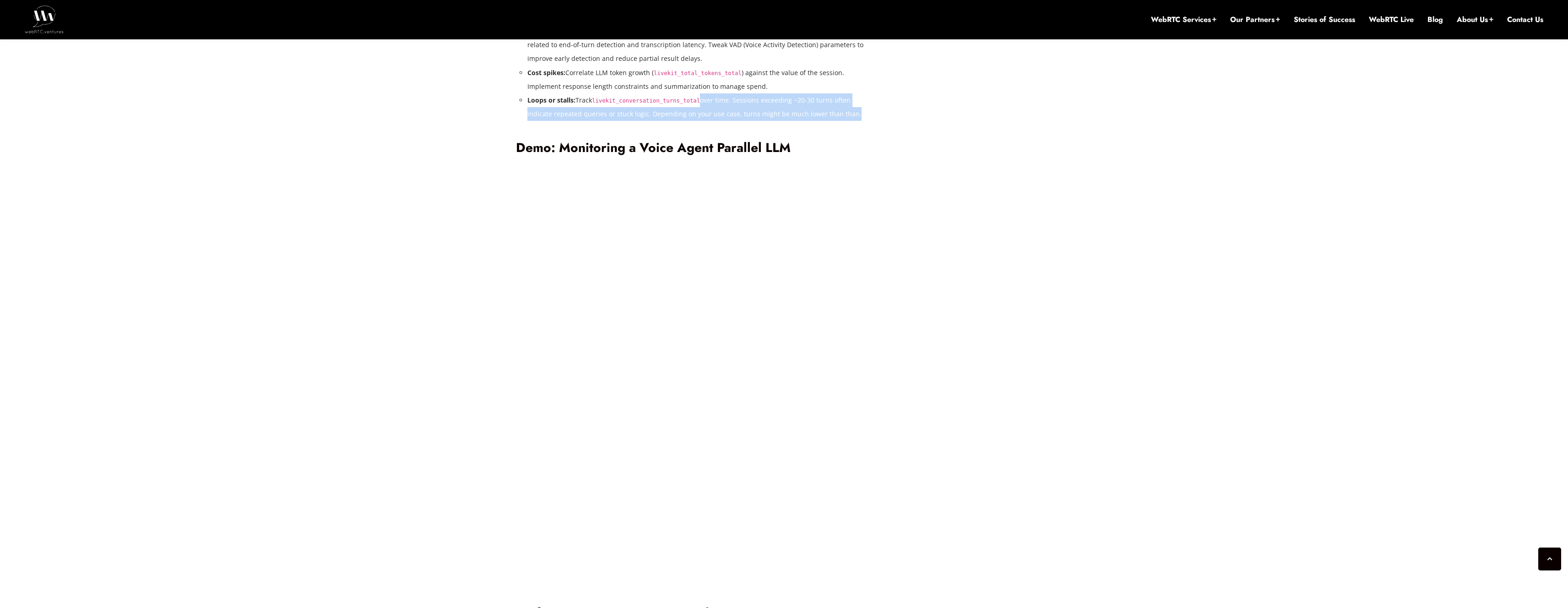
scroll to position [1940, 0]
